Goal: Communication & Community: Participate in discussion

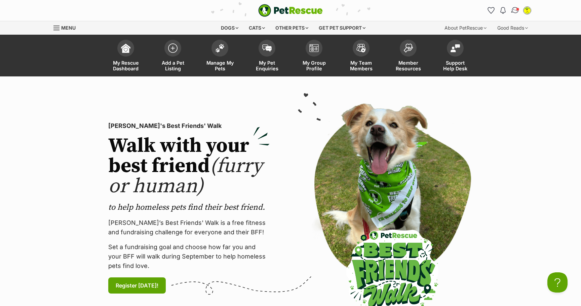
click at [517, 10] on img "Conversations" at bounding box center [515, 10] width 9 height 9
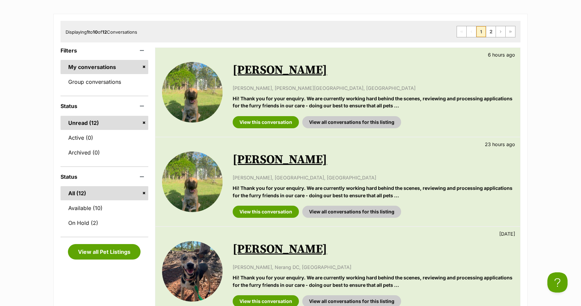
scroll to position [101, 0]
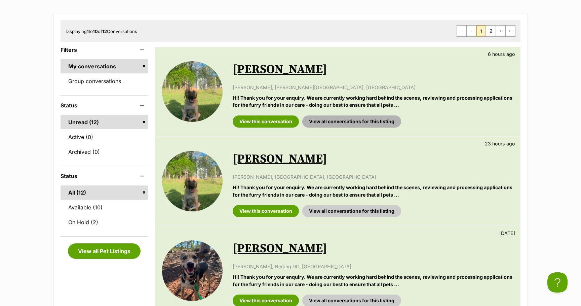
click at [361, 123] on link "View all conversations for this listing" at bounding box center [352, 121] width 99 height 12
